Goal: Information Seeking & Learning: Learn about a topic

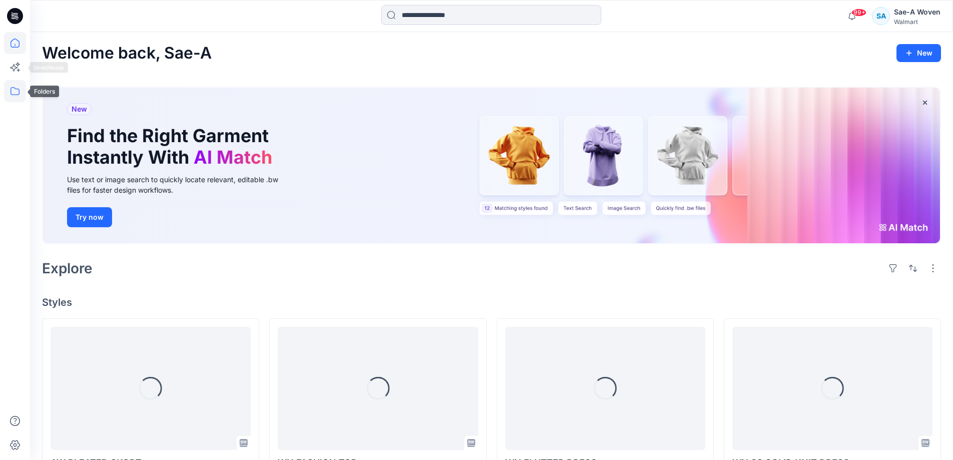
click at [9, 85] on icon at bounding box center [15, 91] width 22 height 22
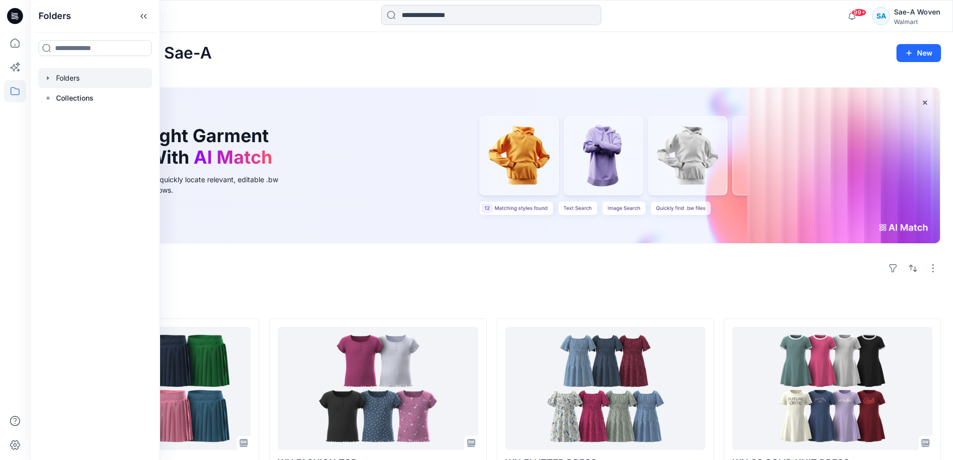
click at [63, 84] on div at bounding box center [95, 78] width 114 height 20
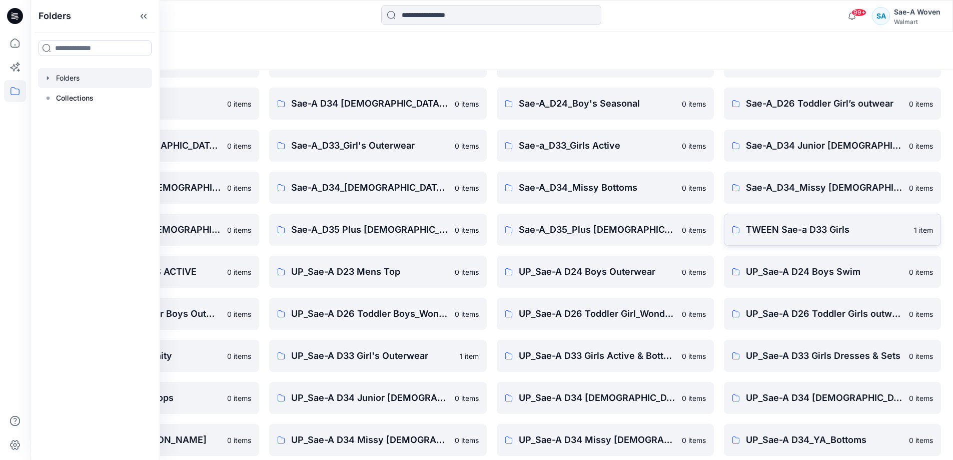
scroll to position [115, 0]
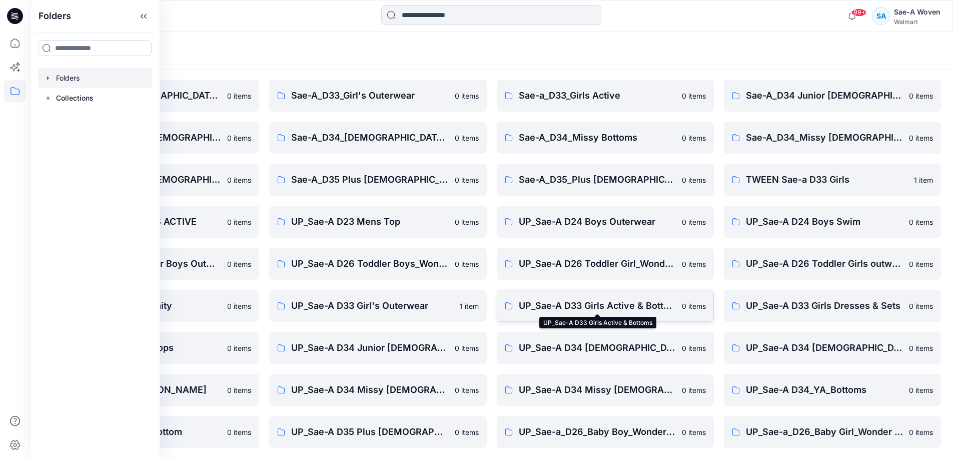
click at [619, 302] on p "UP_Sae-A D33 Girls Active & Bottoms" at bounding box center [597, 306] width 157 height 14
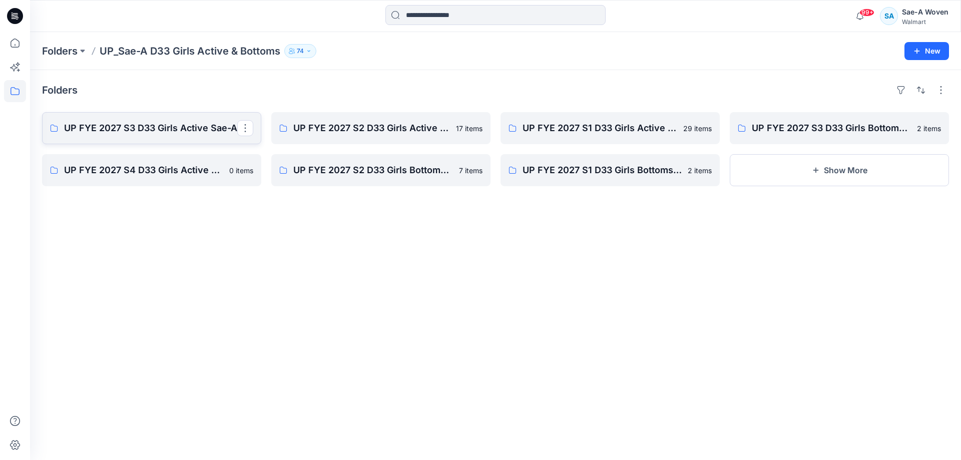
click at [191, 126] on p "UP FYE 2027 S3 D33 Girls Active Sae-A" at bounding box center [150, 128] width 173 height 14
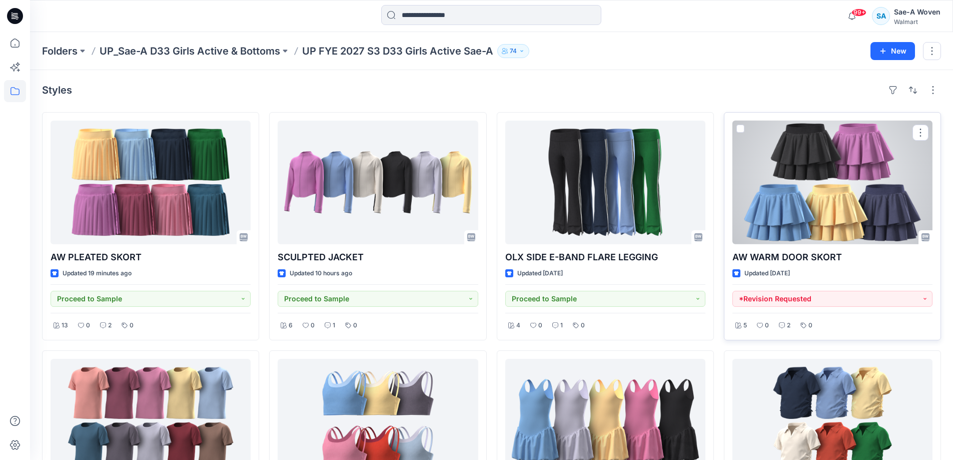
click at [817, 241] on div at bounding box center [832, 183] width 200 height 124
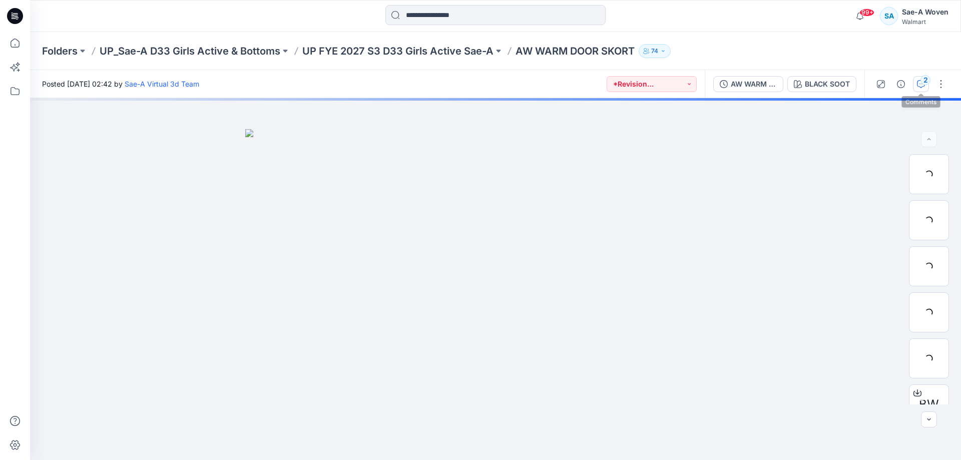
click at [923, 89] on button "2" at bounding box center [921, 84] width 16 height 16
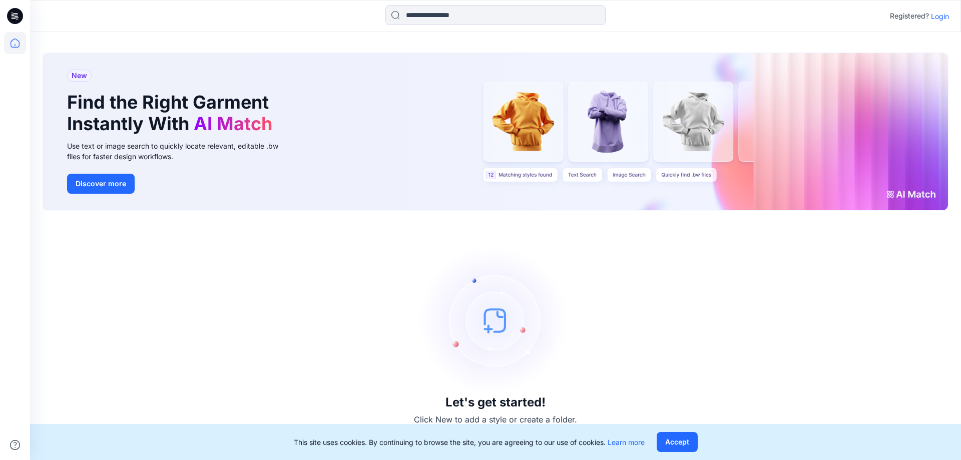
click at [946, 11] on p "Login" at bounding box center [940, 16] width 18 height 11
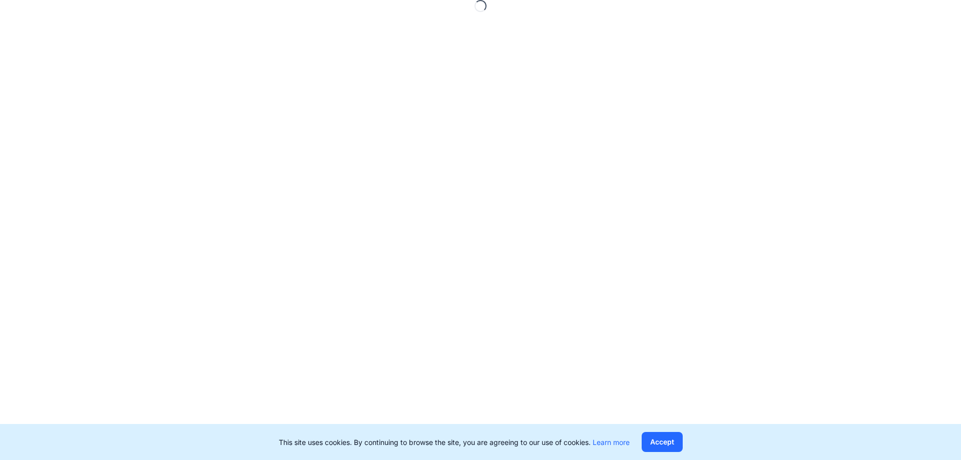
click at [946, 14] on div "Loading..." at bounding box center [480, 230] width 961 height 460
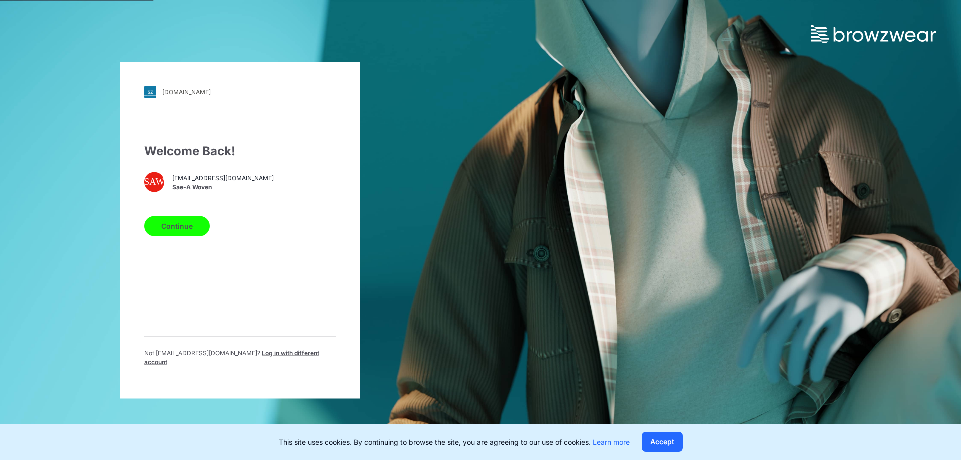
click at [162, 226] on button "Continue" at bounding box center [177, 226] width 66 height 20
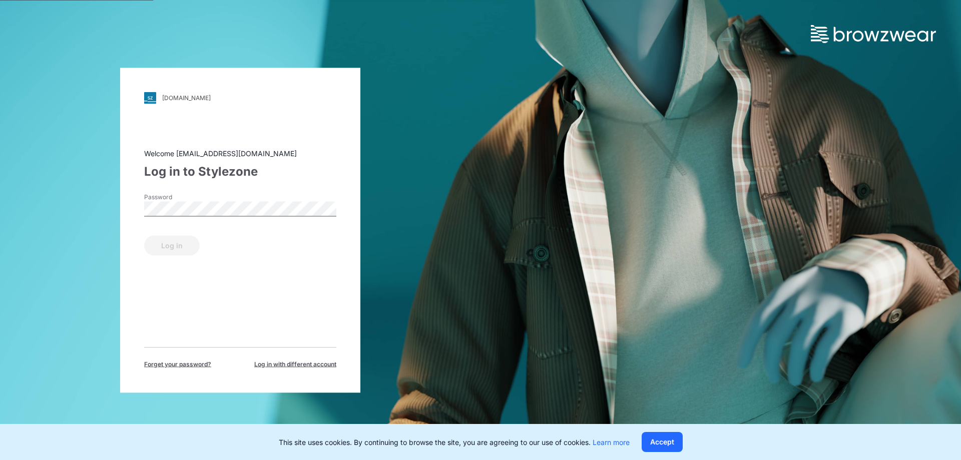
click at [195, 196] on label "Password" at bounding box center [179, 196] width 70 height 9
click at [144, 235] on button "Log in" at bounding box center [172, 245] width 56 height 20
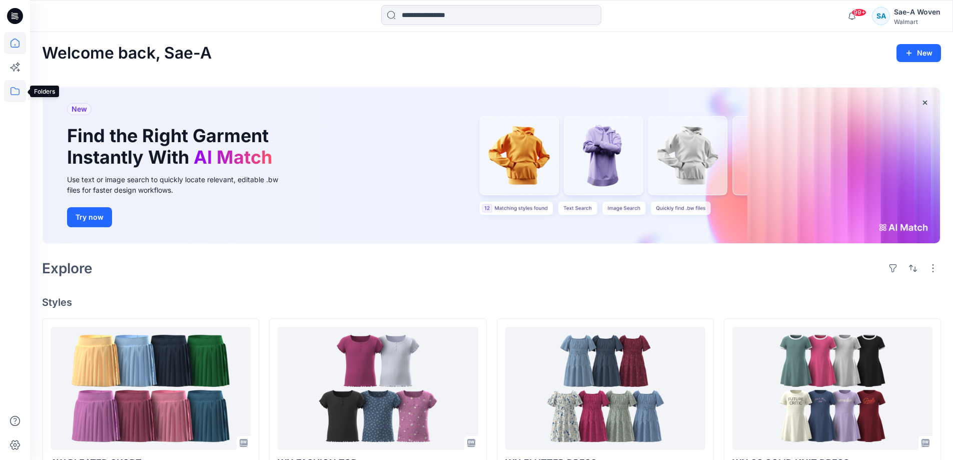
click at [12, 89] on icon at bounding box center [15, 91] width 22 height 22
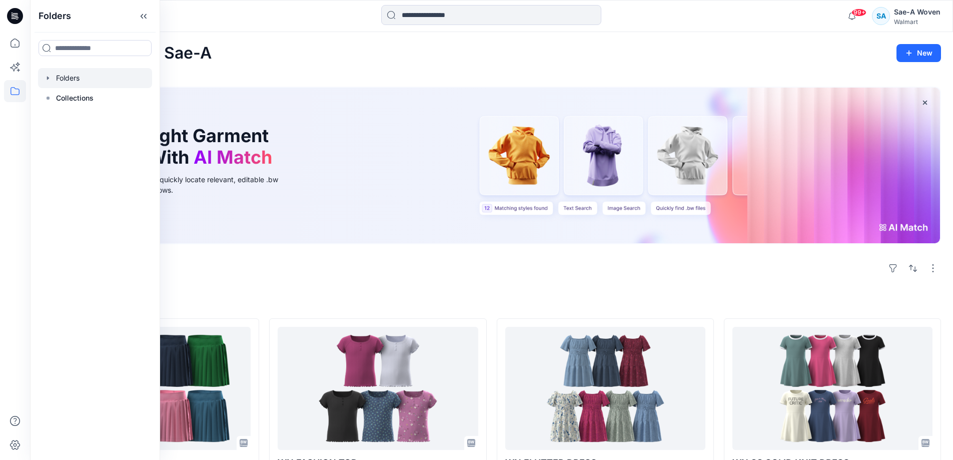
click at [43, 78] on div at bounding box center [95, 78] width 114 height 20
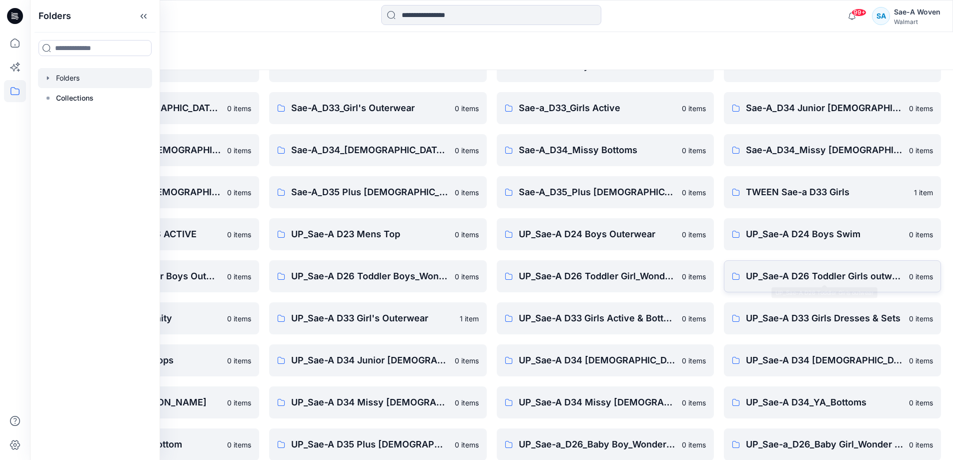
scroll to position [115, 0]
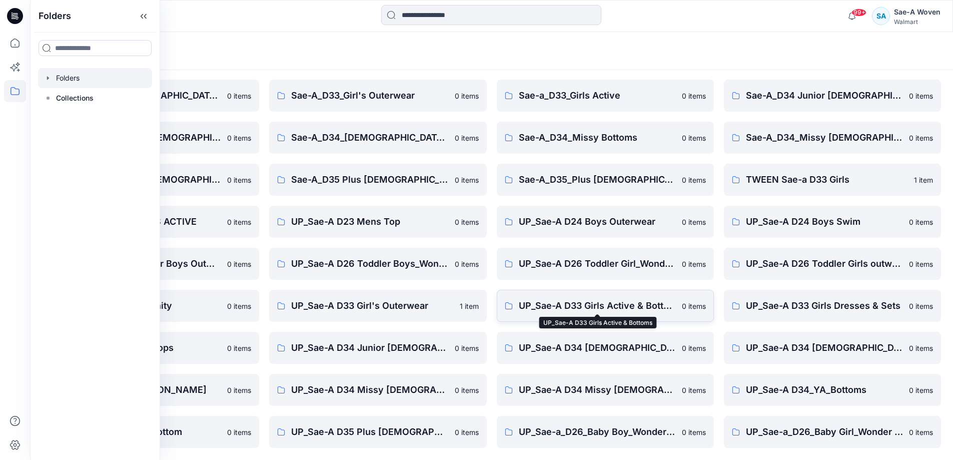
click at [584, 306] on p "UP_Sae-A D33 Girls Active & Bottoms" at bounding box center [597, 306] width 157 height 14
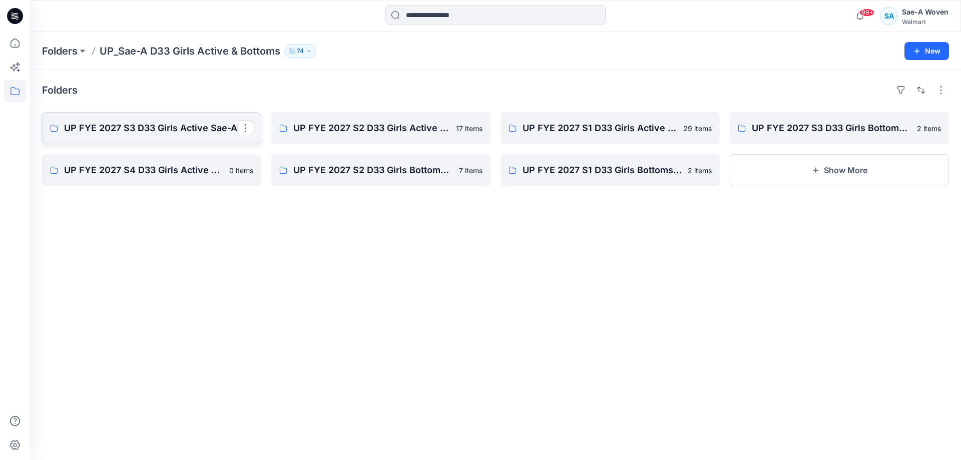
click at [166, 125] on p "UP FYE 2027 S3 D33 Girls Active Sae-A" at bounding box center [150, 128] width 173 height 14
click at [368, 131] on p "UP FYE 2027 S2 D33 Girls Active Sae-A" at bounding box center [379, 128] width 173 height 14
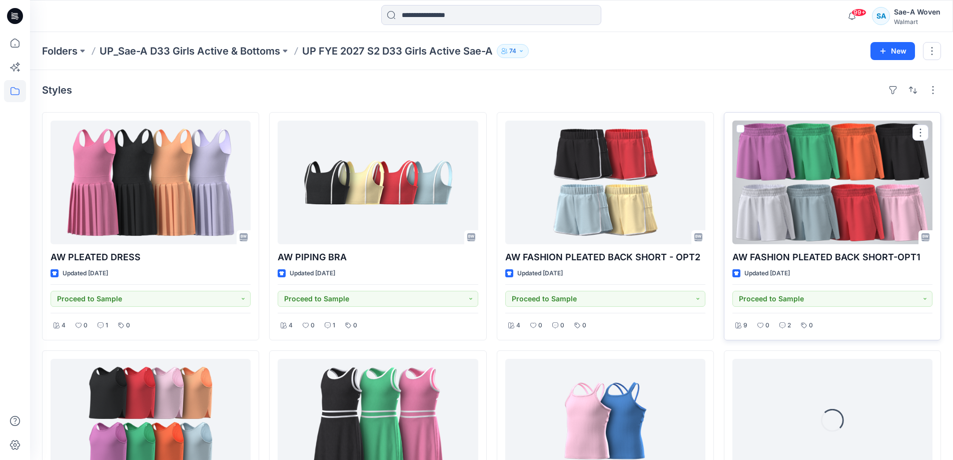
click at [837, 229] on div at bounding box center [832, 183] width 200 height 124
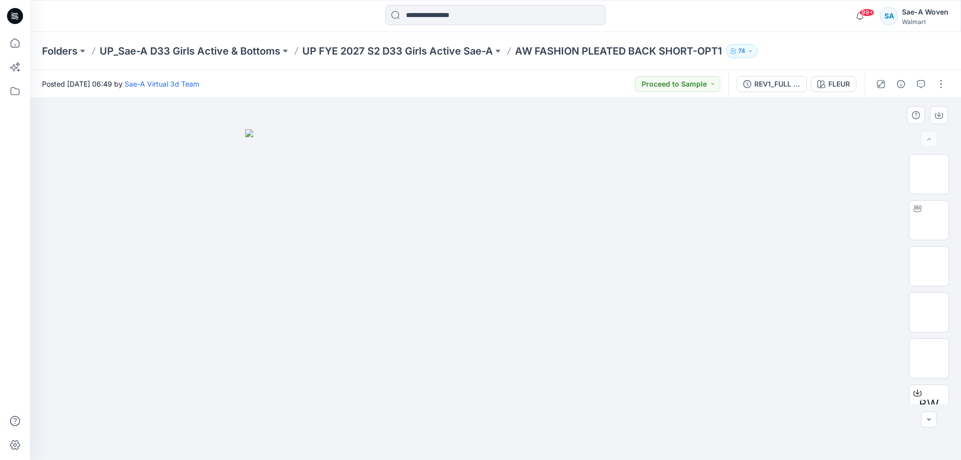
click at [786, 280] on div at bounding box center [495, 279] width 931 height 362
click at [871, 210] on div at bounding box center [495, 279] width 931 height 362
click at [744, 81] on icon "button" at bounding box center [747, 84] width 8 height 8
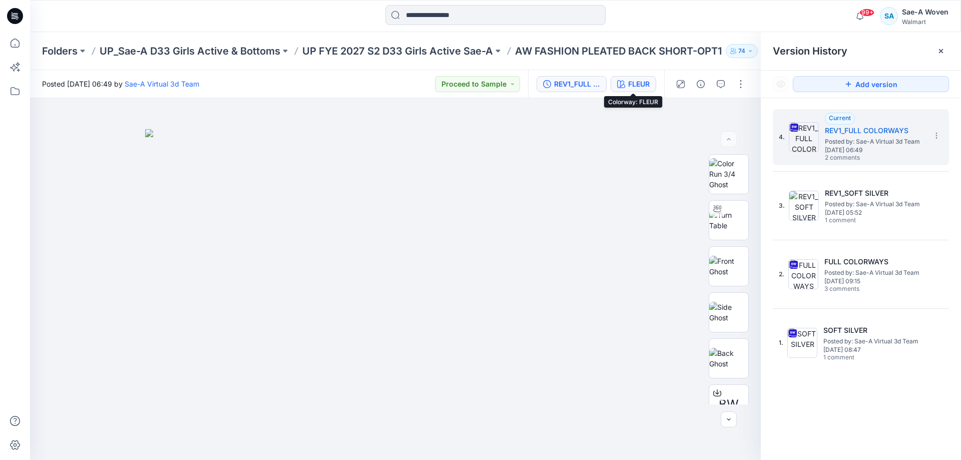
click at [639, 88] on div "FLEUR" at bounding box center [639, 84] width 22 height 11
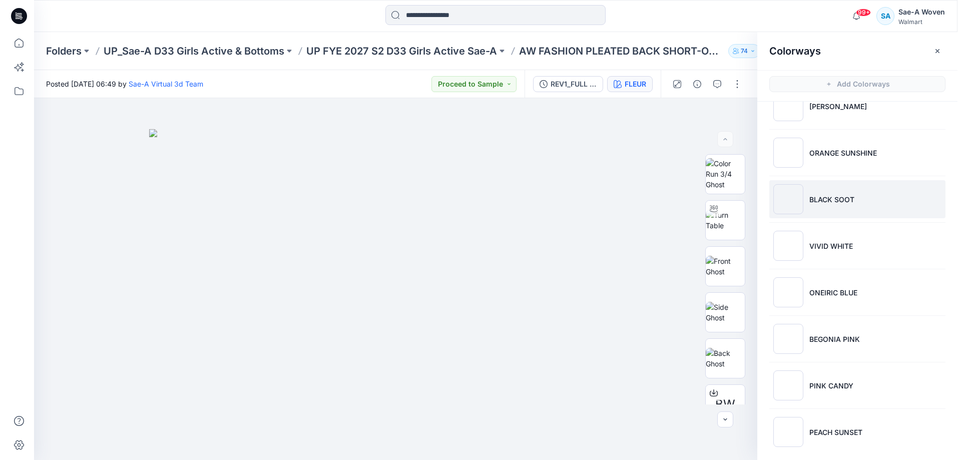
scroll to position [77, 0]
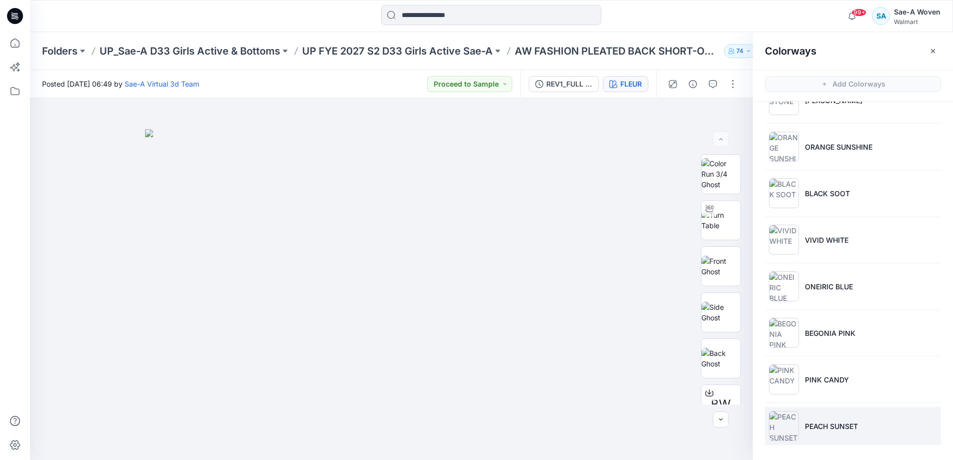
click at [867, 429] on li "PEACH SUNSET" at bounding box center [853, 426] width 176 height 38
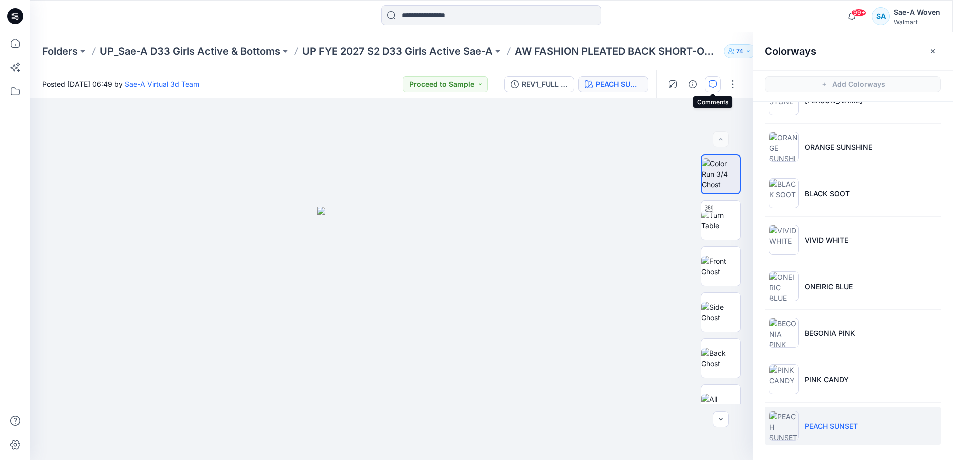
click at [714, 81] on icon "button" at bounding box center [713, 84] width 8 height 8
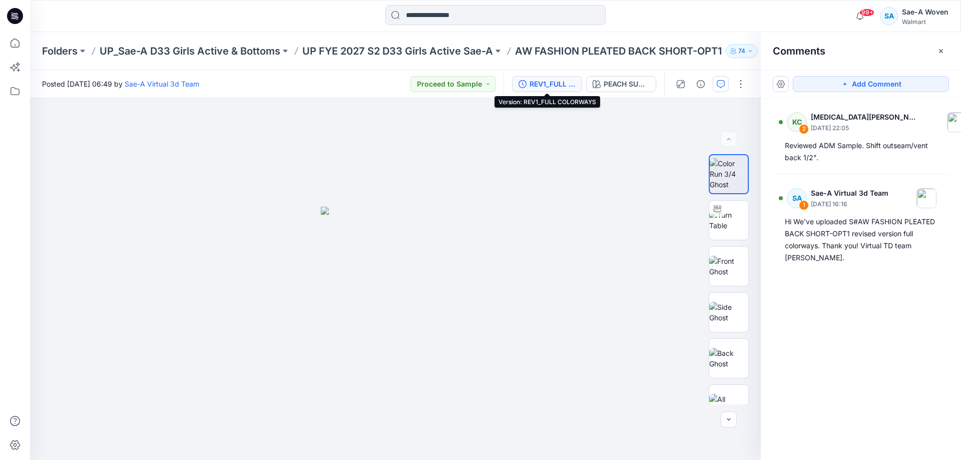
click at [564, 84] on div "REV1_FULL COLORWAYS" at bounding box center [552, 84] width 46 height 11
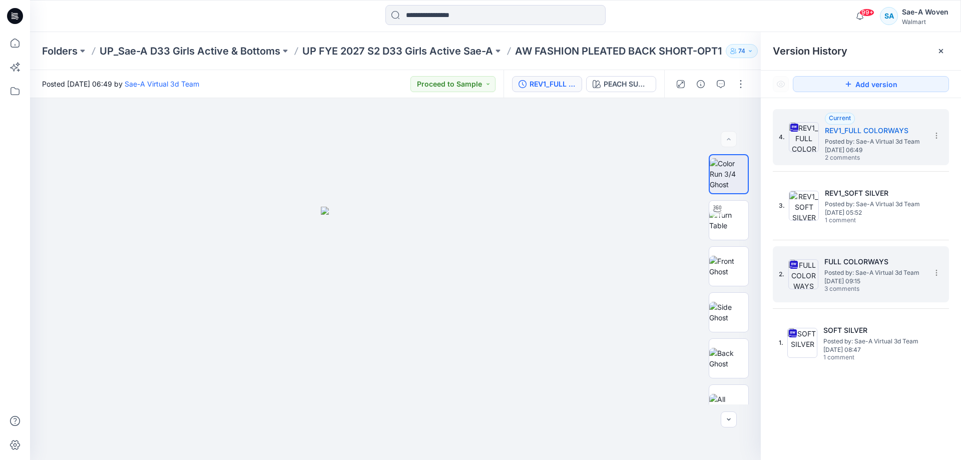
click at [878, 290] on span "3 comments" at bounding box center [859, 289] width 70 height 8
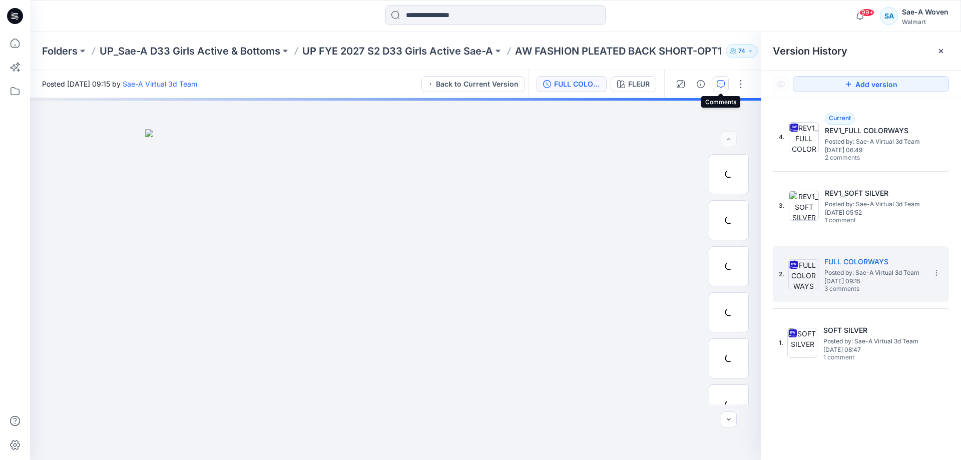
click at [716, 82] on button "button" at bounding box center [720, 84] width 16 height 16
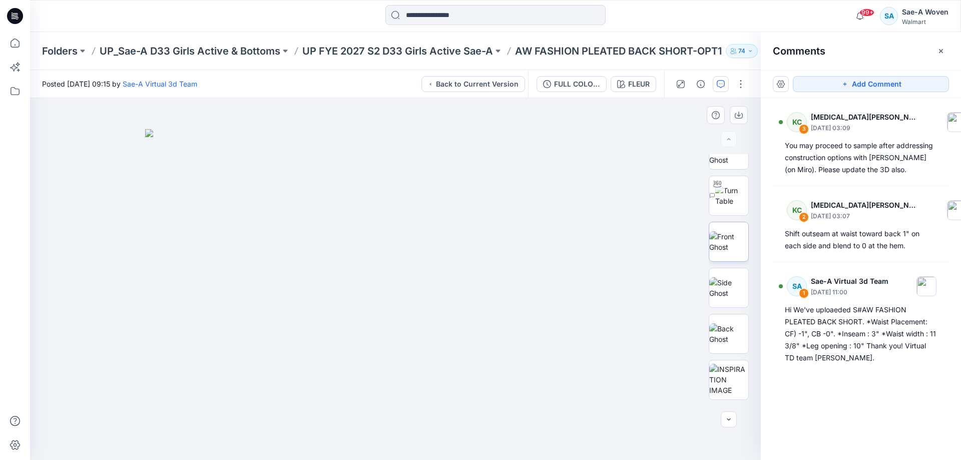
scroll to position [0, 0]
click at [722, 85] on icon "button" at bounding box center [720, 84] width 8 height 8
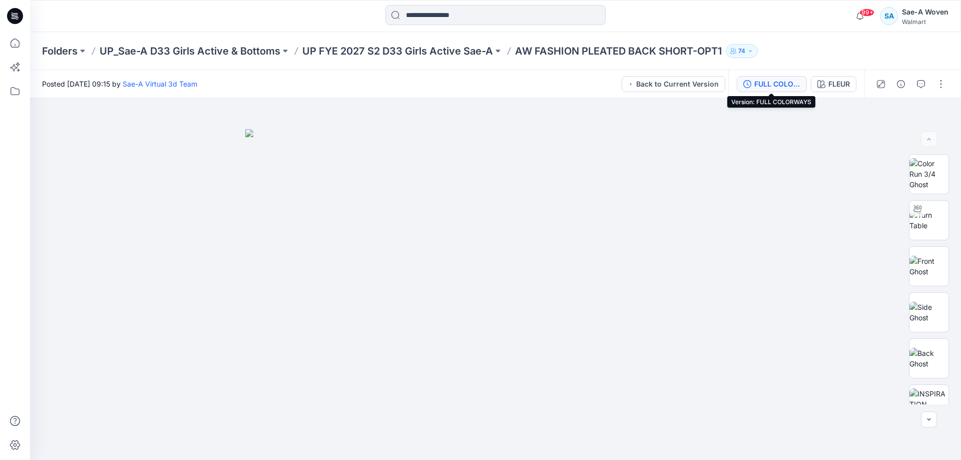
click at [769, 83] on div "FULL COLORWAYS" at bounding box center [777, 84] width 46 height 11
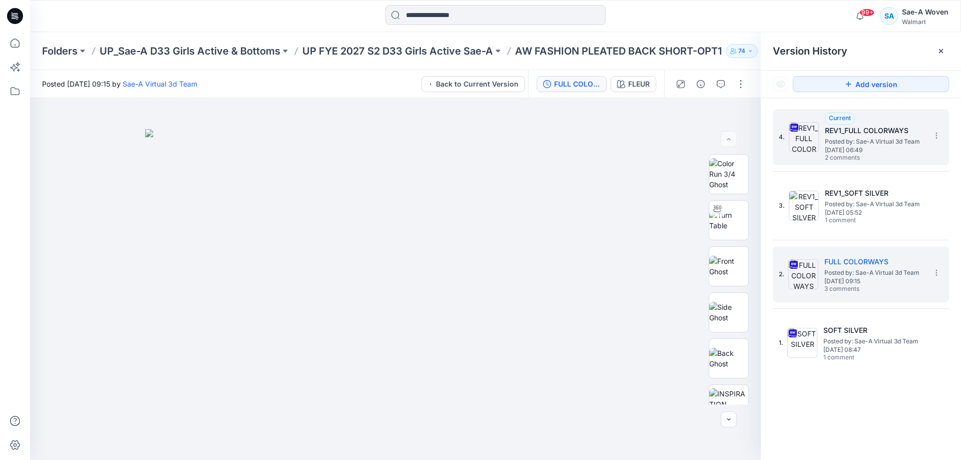
click at [887, 140] on span "Posted by: Sae-A Virtual 3d Team" at bounding box center [875, 142] width 100 height 10
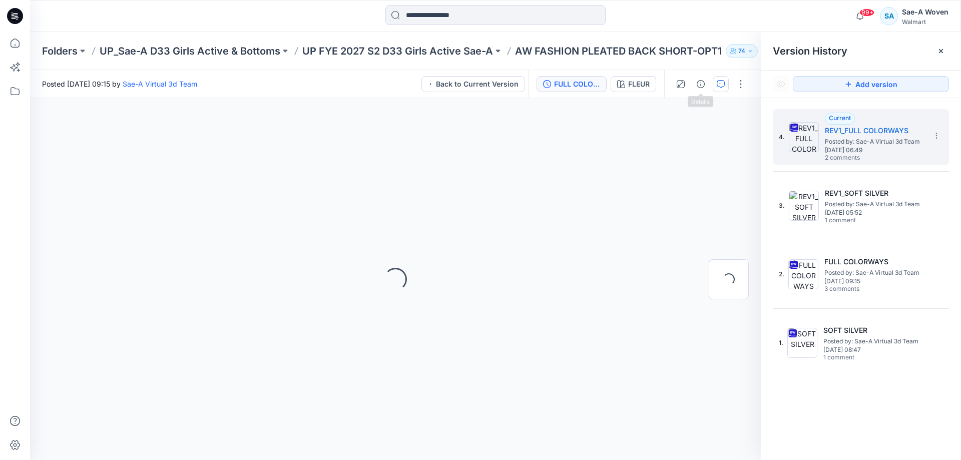
click at [715, 83] on button "button" at bounding box center [720, 84] width 16 height 16
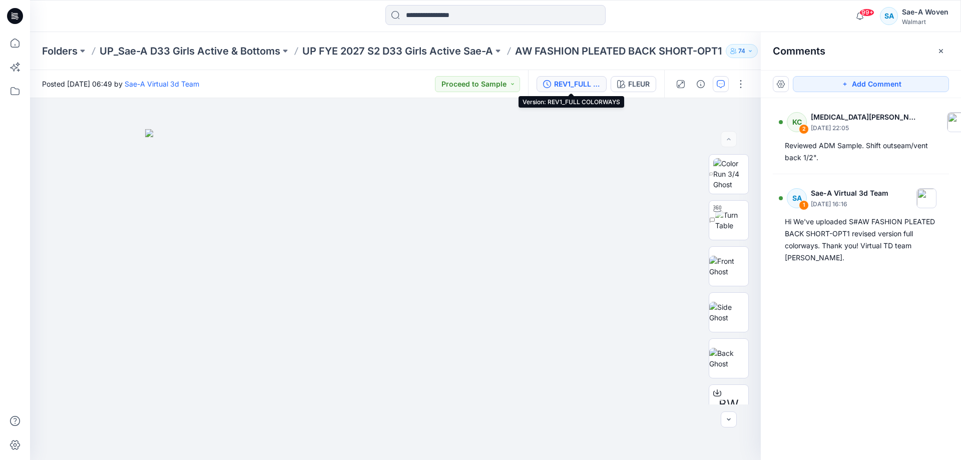
click at [568, 85] on div "REV1_FULL COLORWAYS" at bounding box center [577, 84] width 46 height 11
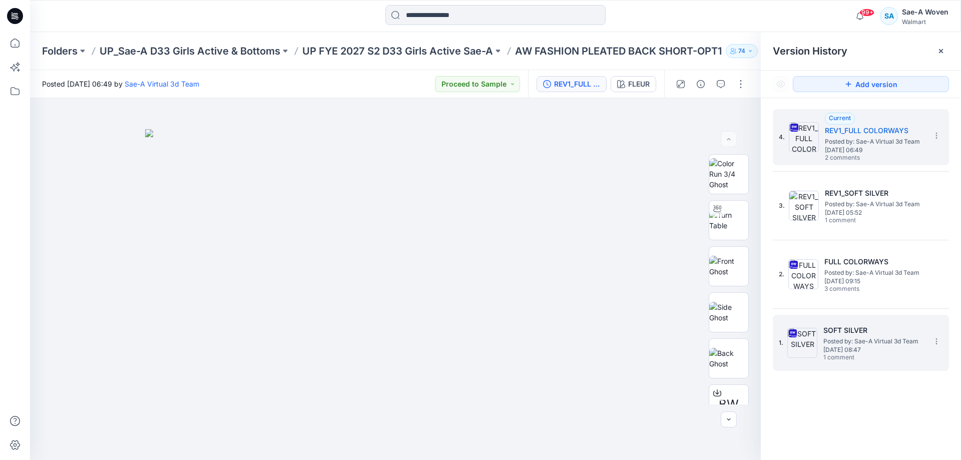
click at [854, 345] on span "Posted by: Sae-A Virtual 3d Team" at bounding box center [873, 341] width 100 height 10
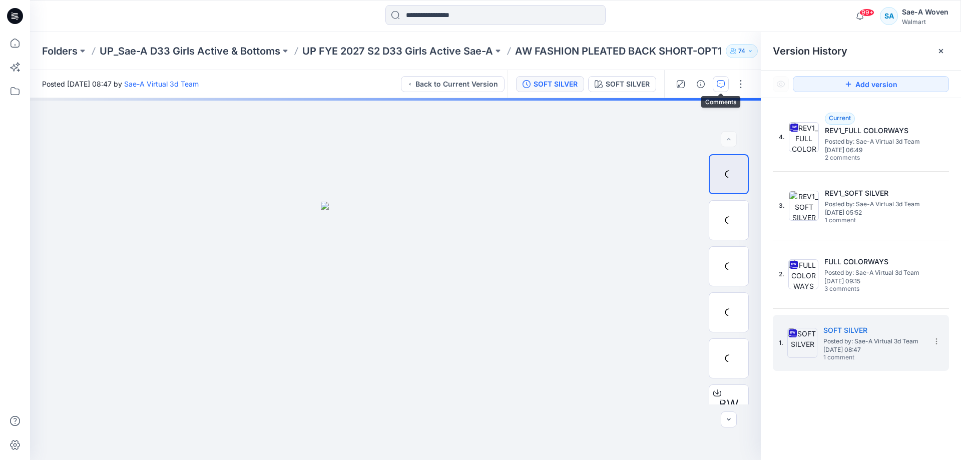
click at [716, 85] on button "button" at bounding box center [720, 84] width 16 height 16
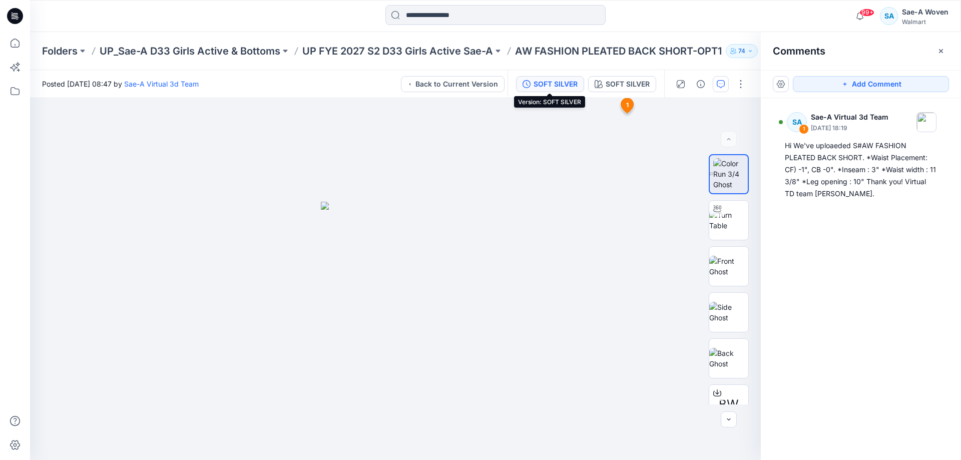
click at [564, 80] on div "SOFT SILVER" at bounding box center [555, 84] width 44 height 11
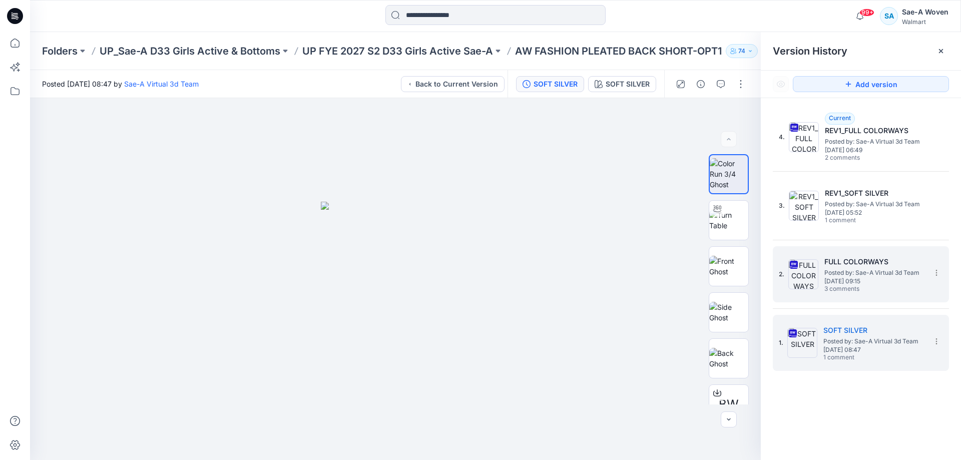
click at [869, 269] on span "Posted by: Sae-A Virtual 3d Team" at bounding box center [874, 273] width 100 height 10
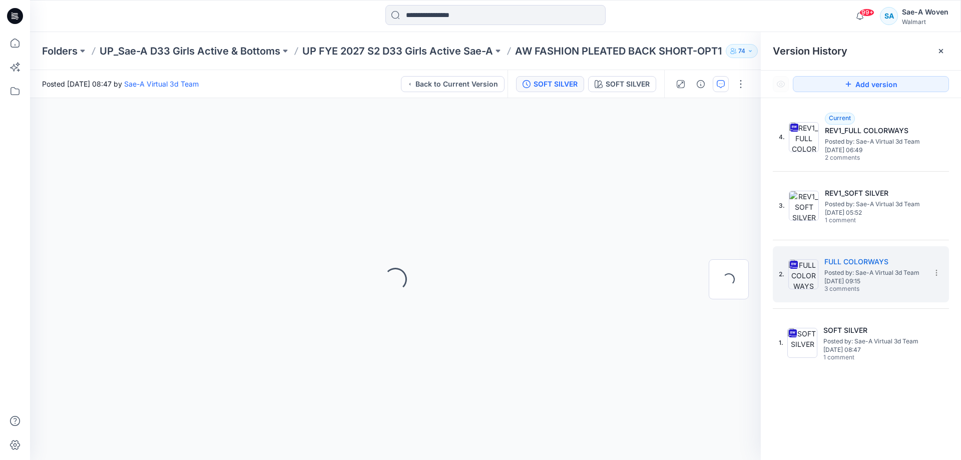
click at [715, 85] on button "button" at bounding box center [720, 84] width 16 height 16
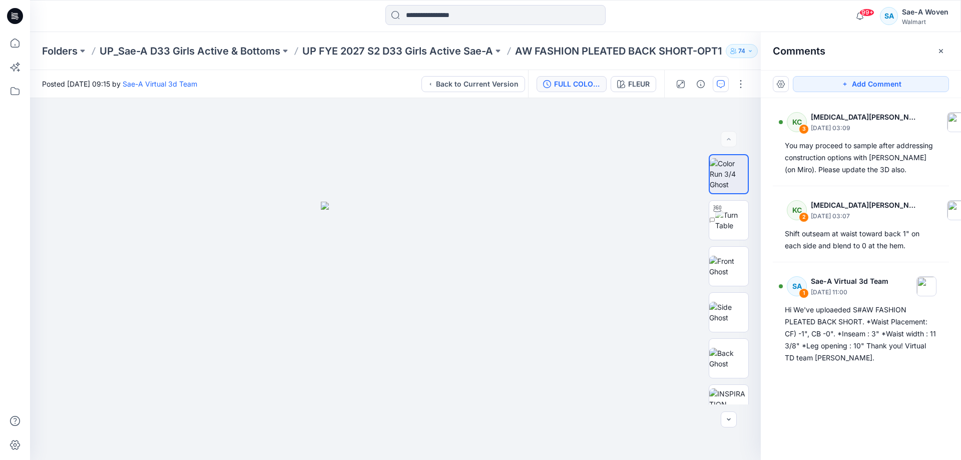
click at [560, 85] on div "FULL COLORWAYS" at bounding box center [577, 84] width 46 height 11
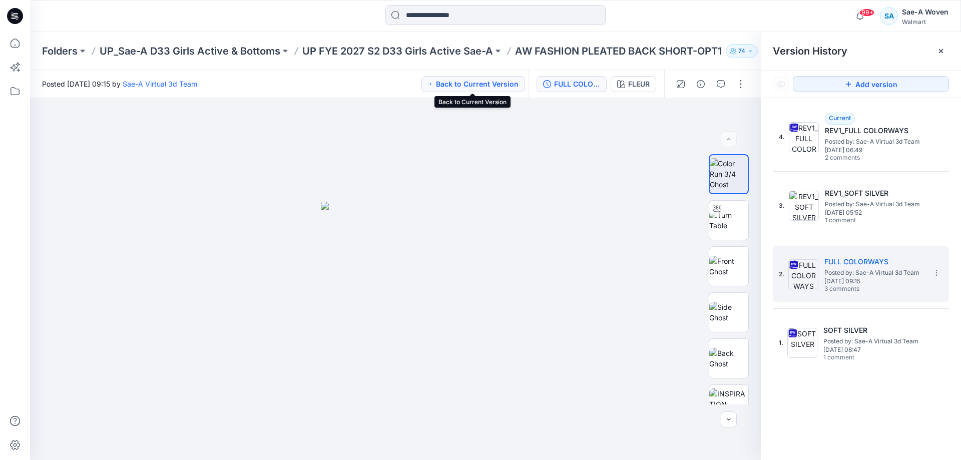
click at [447, 83] on button "Back to Current Version" at bounding box center [473, 84] width 104 height 16
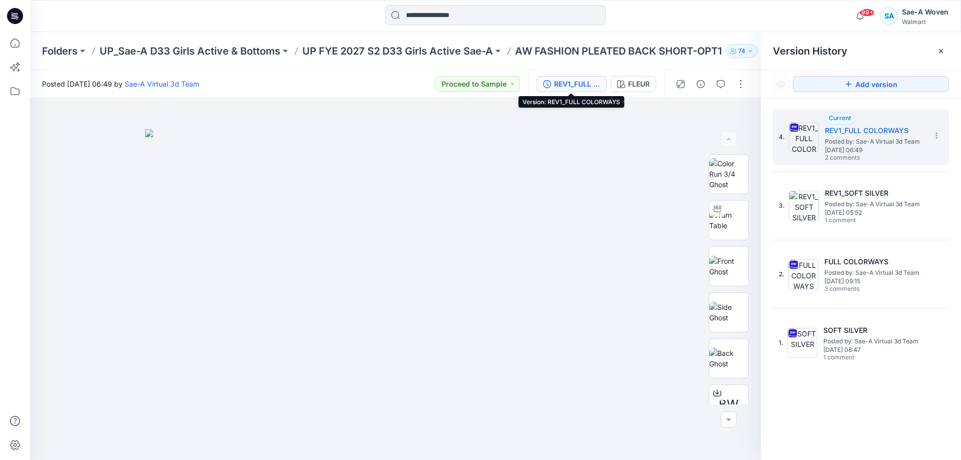
click at [563, 82] on div "REV1_FULL COLORWAYS" at bounding box center [577, 84] width 46 height 11
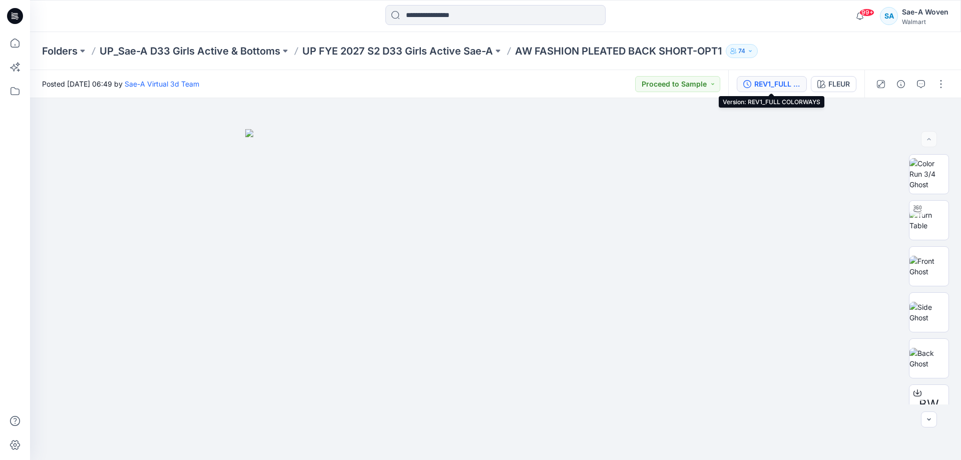
click at [754, 88] on div "REV1_FULL COLORWAYS" at bounding box center [777, 84] width 46 height 11
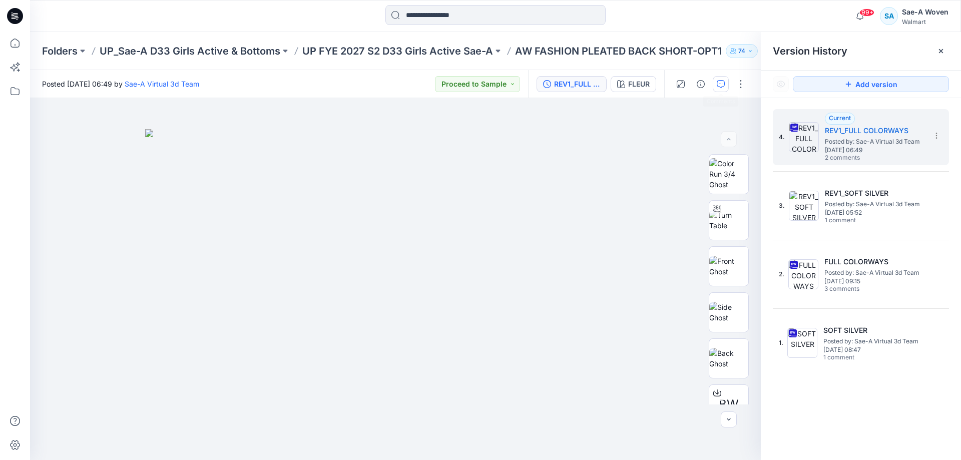
click at [719, 88] on button "button" at bounding box center [720, 84] width 16 height 16
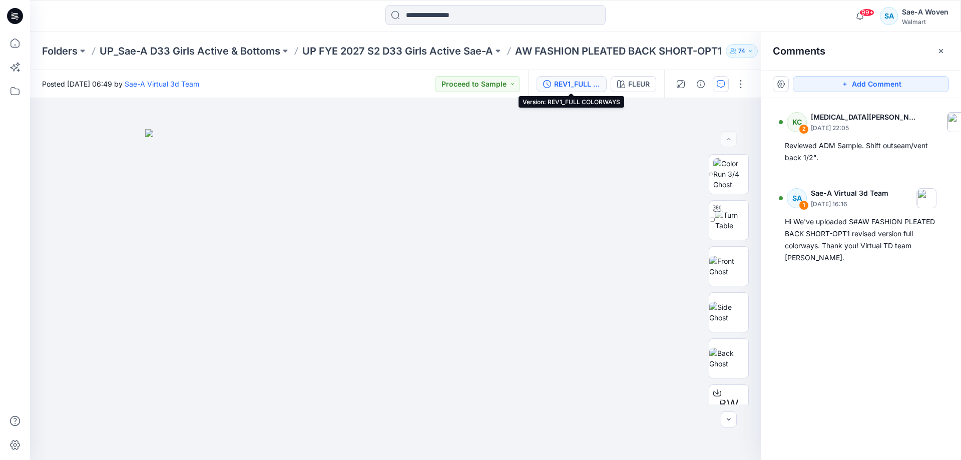
click at [581, 85] on div "REV1_FULL COLORWAYS" at bounding box center [577, 84] width 46 height 11
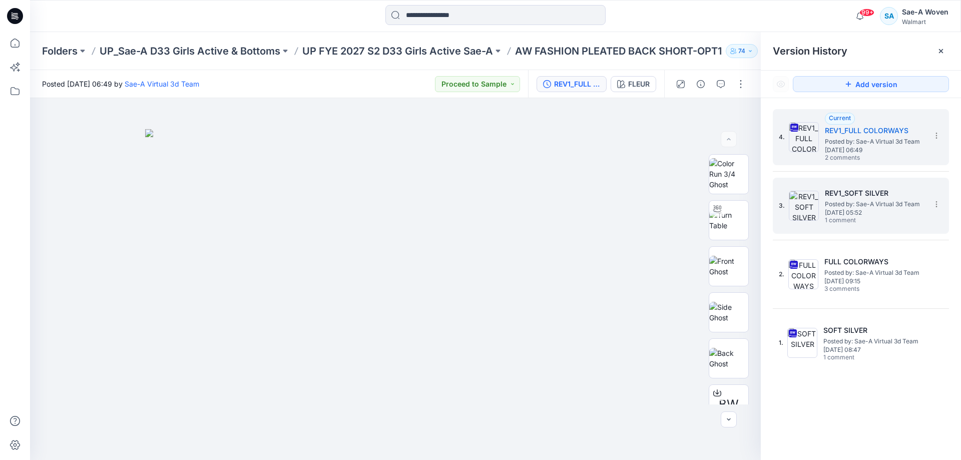
click at [873, 217] on span "1 comment" at bounding box center [860, 221] width 70 height 8
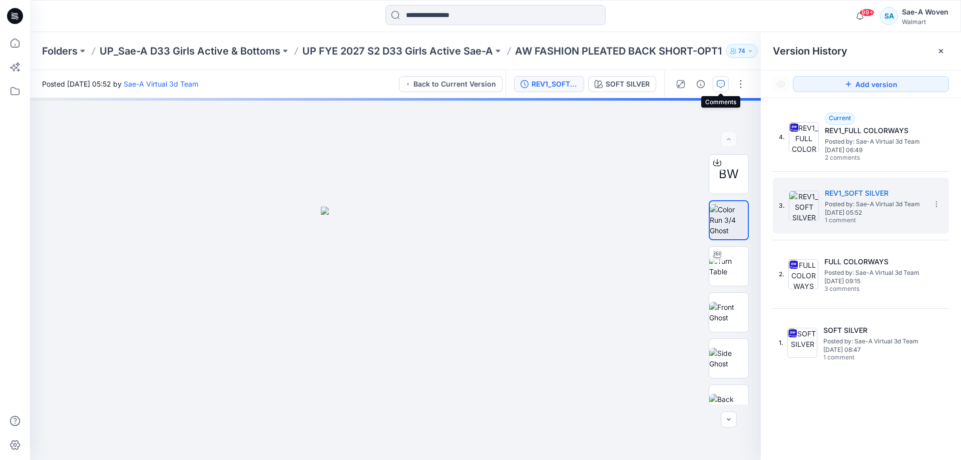
drag, startPoint x: 724, startPoint y: 78, endPoint x: 724, endPoint y: 84, distance: 6.0
click at [724, 78] on button "button" at bounding box center [720, 84] width 16 height 16
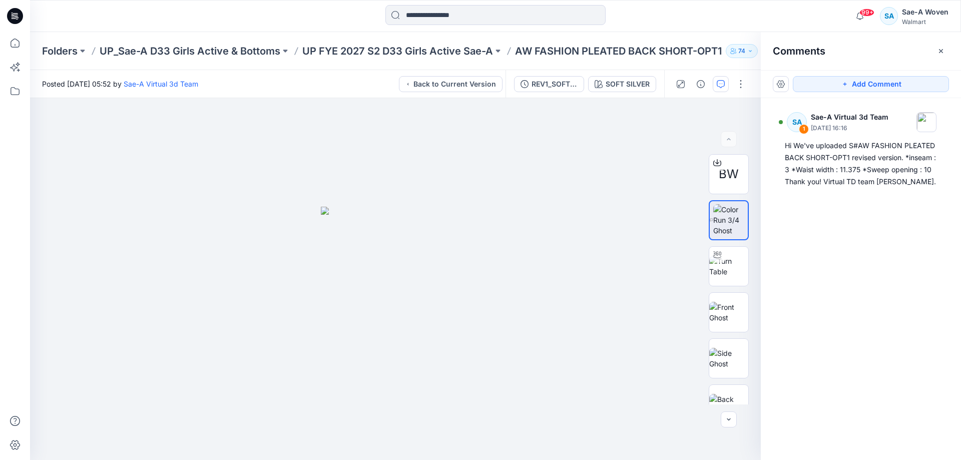
drag, startPoint x: 881, startPoint y: 234, endPoint x: 866, endPoint y: 222, distance: 19.5
click at [881, 234] on div "SA 1 Sae-A Virtual 3d Team [DATE] 16:16 Hi We've uploaded S#AW FASHION PLEATED …" at bounding box center [860, 260] width 200 height 325
click at [553, 82] on div "REV1_SOFT SILVER" at bounding box center [554, 84] width 46 height 11
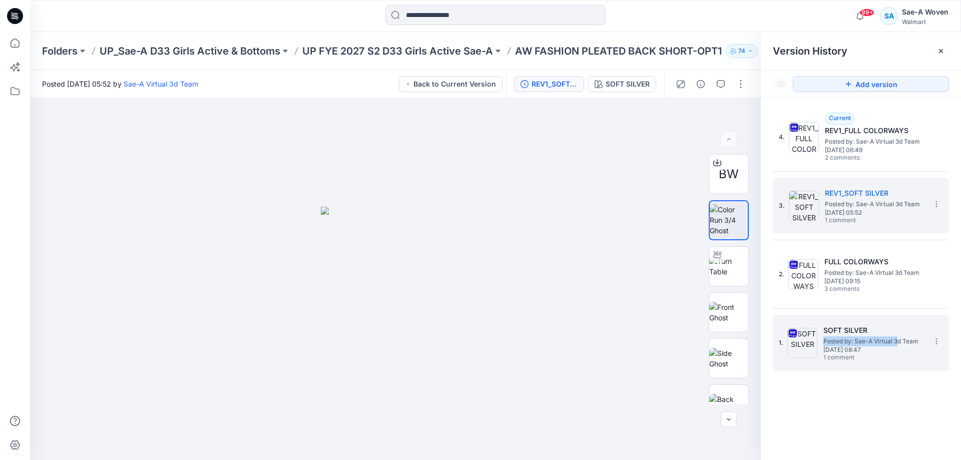
drag, startPoint x: 906, startPoint y: 335, endPoint x: 899, endPoint y: 345, distance: 11.8
click at [899, 345] on div "SOFT SILVER Posted by: Sae-A Virtual 3d Team [DATE] 08:47 1 comment" at bounding box center [873, 343] width 100 height 38
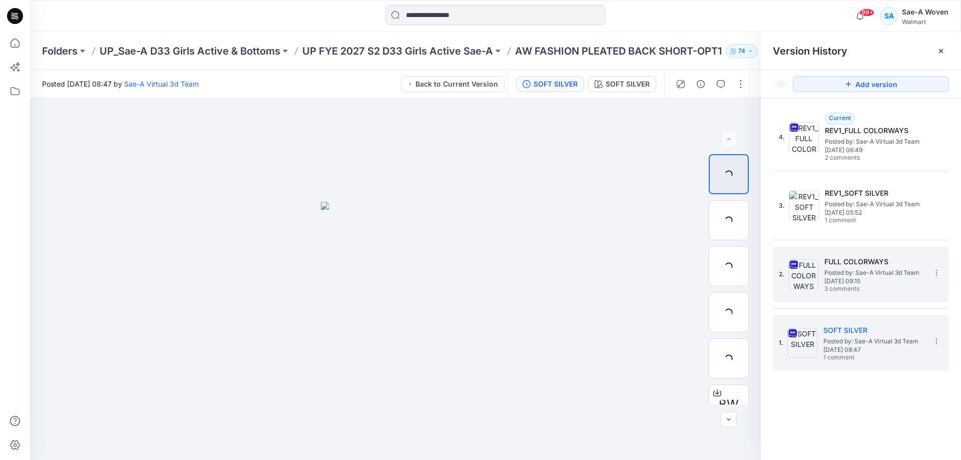
click at [887, 288] on span "3 comments" at bounding box center [859, 289] width 70 height 8
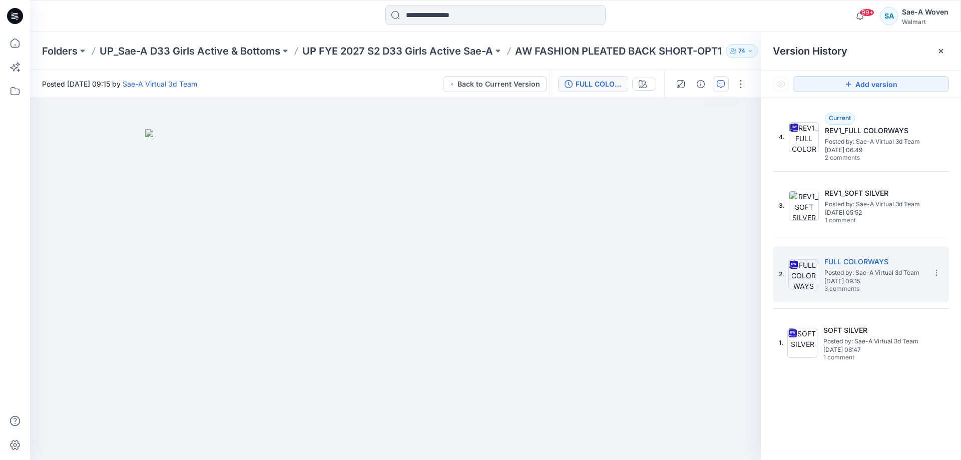
click at [724, 84] on icon "button" at bounding box center [720, 84] width 8 height 8
